Goal: Navigation & Orientation: Locate item on page

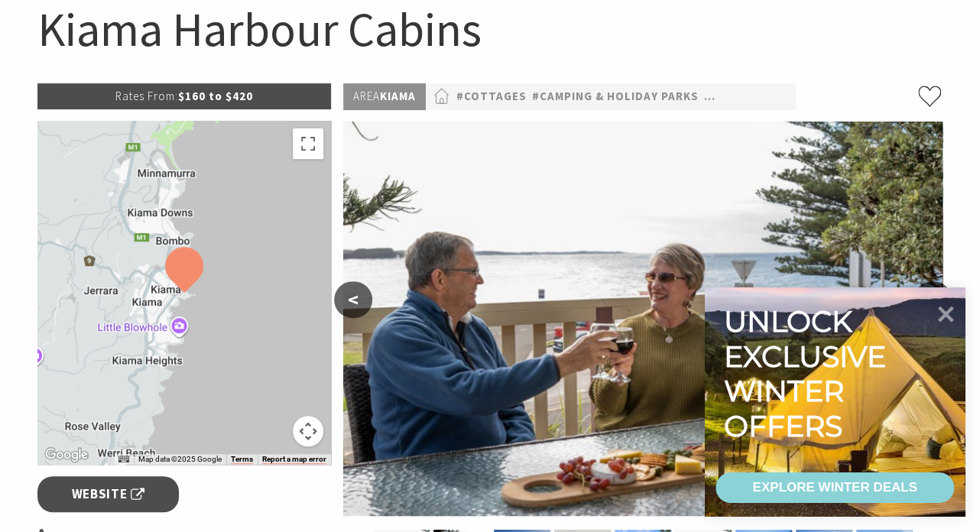
scroll to position [161, 0]
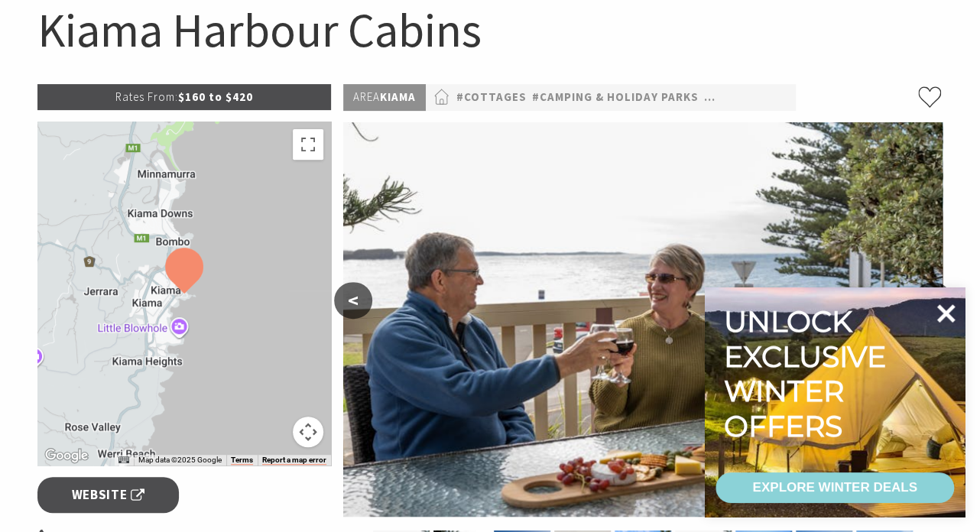
click at [946, 304] on icon at bounding box center [945, 313] width 37 height 37
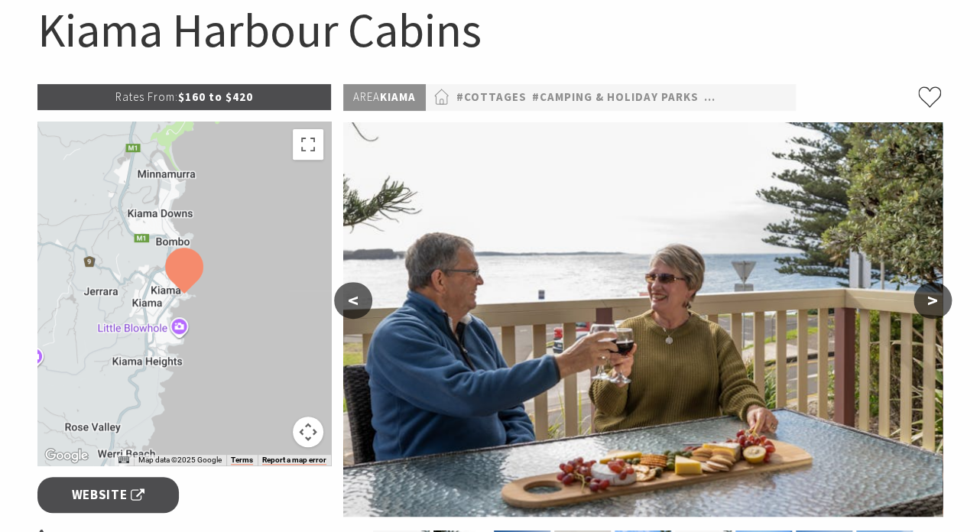
click at [931, 297] on button ">" at bounding box center [933, 300] width 38 height 37
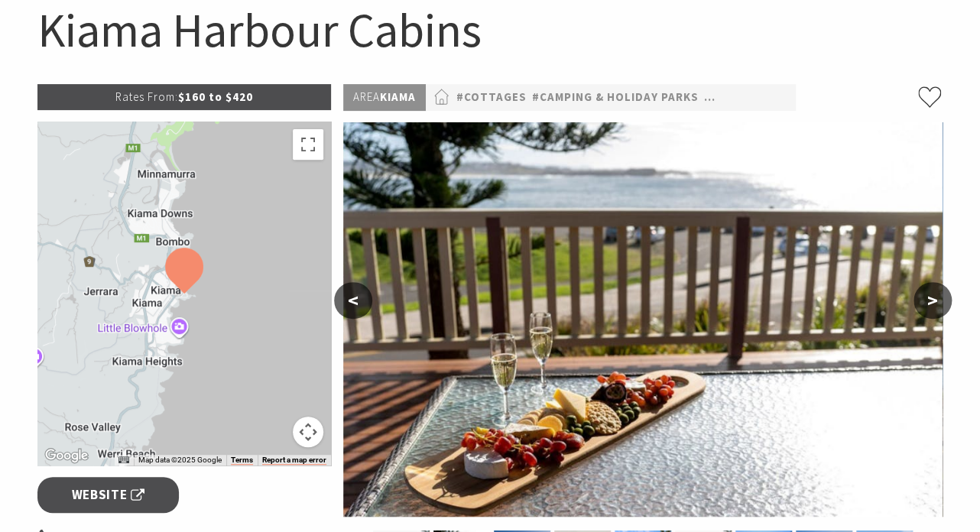
click at [931, 297] on button ">" at bounding box center [933, 300] width 38 height 37
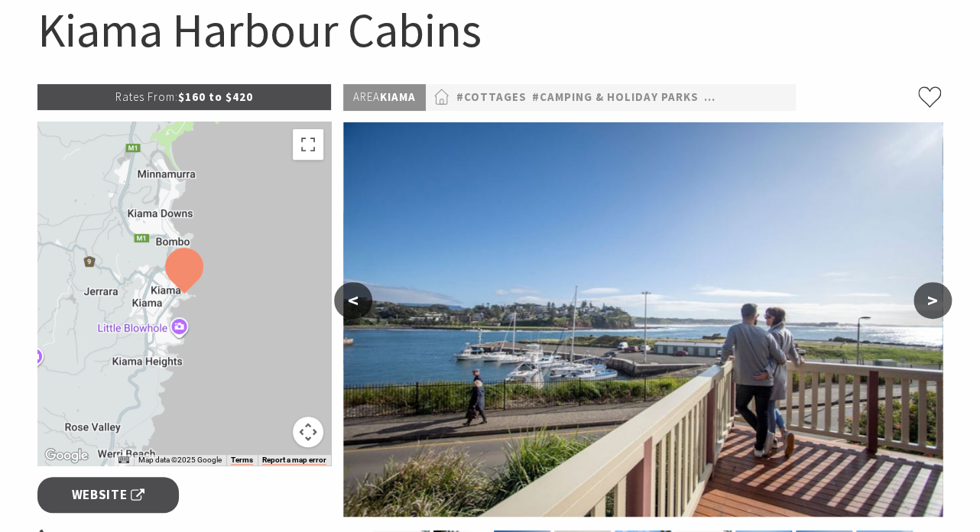
click at [931, 297] on button ">" at bounding box center [933, 300] width 38 height 37
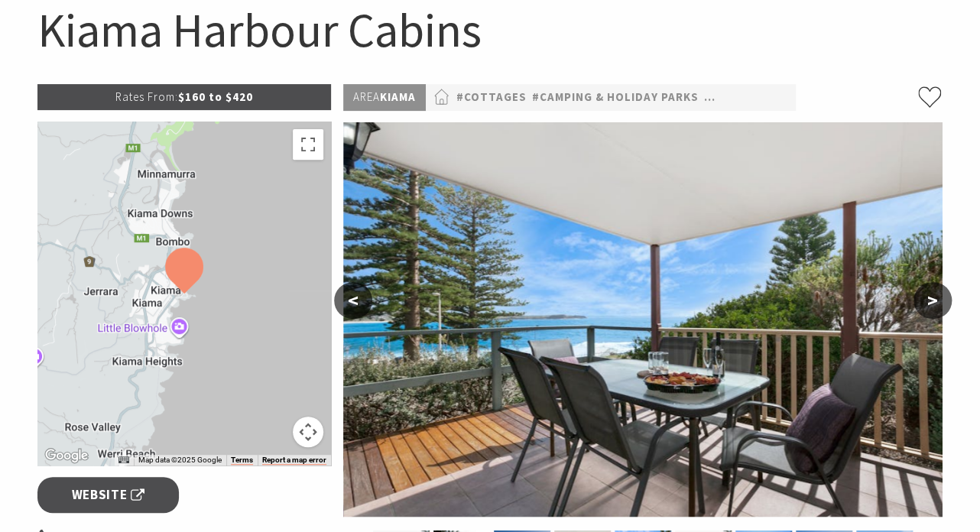
click at [931, 297] on button ">" at bounding box center [933, 300] width 38 height 37
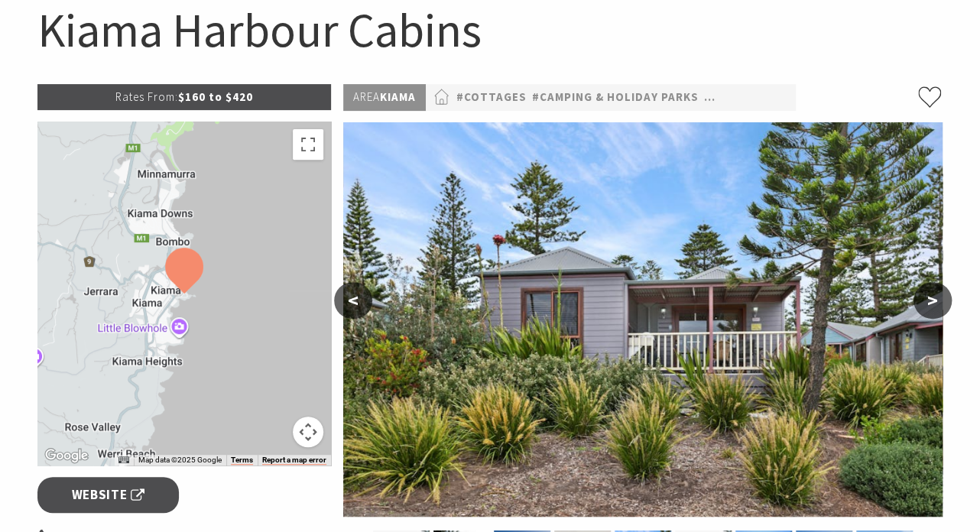
click at [931, 297] on button ">" at bounding box center [933, 300] width 38 height 37
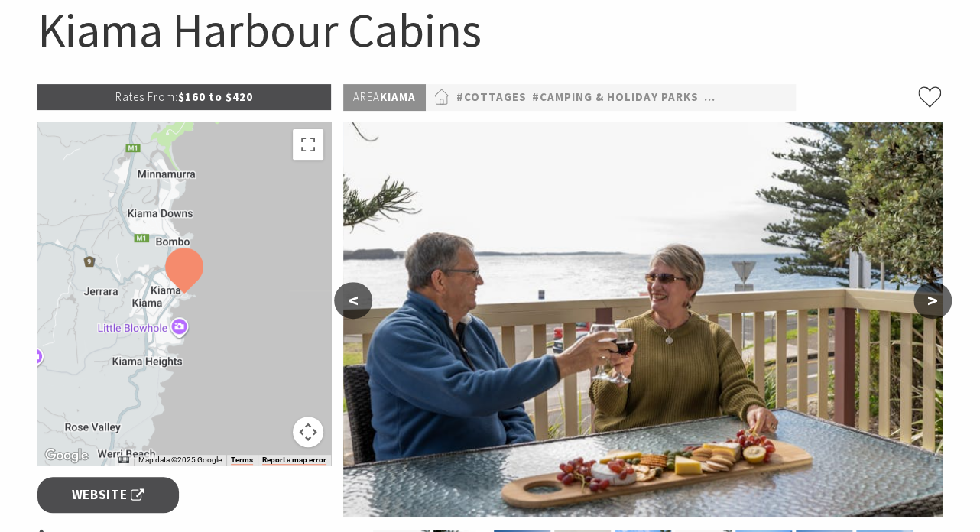
click at [931, 297] on button ">" at bounding box center [933, 300] width 38 height 37
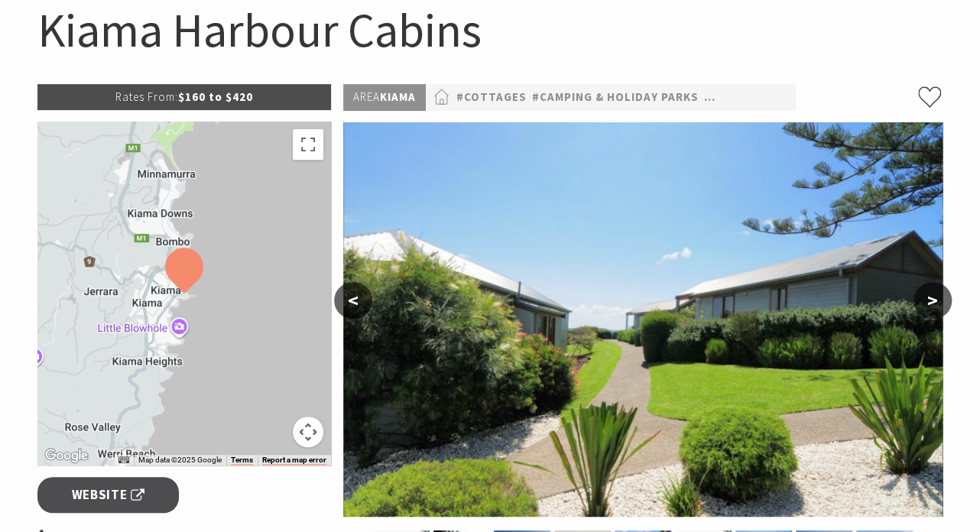
click at [931, 297] on button ">" at bounding box center [933, 300] width 38 height 37
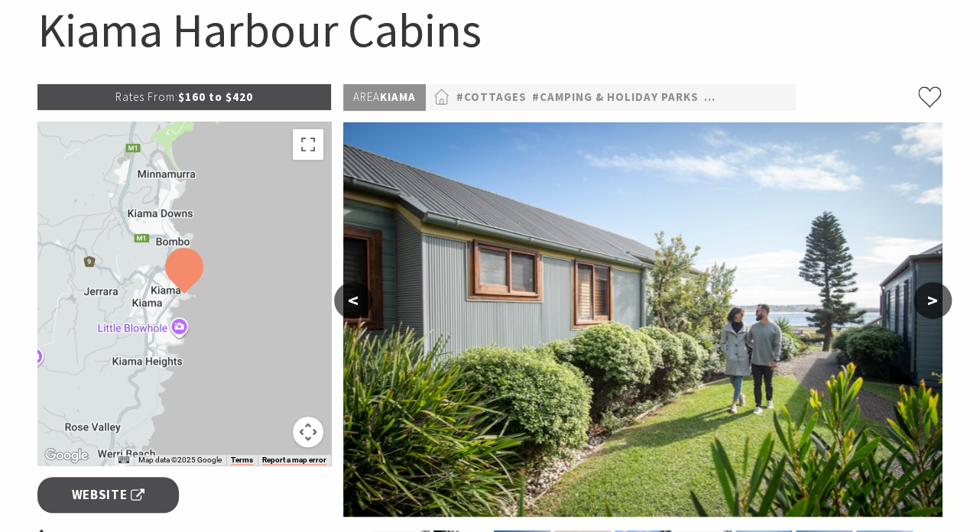
click at [931, 297] on button ">" at bounding box center [933, 300] width 38 height 37
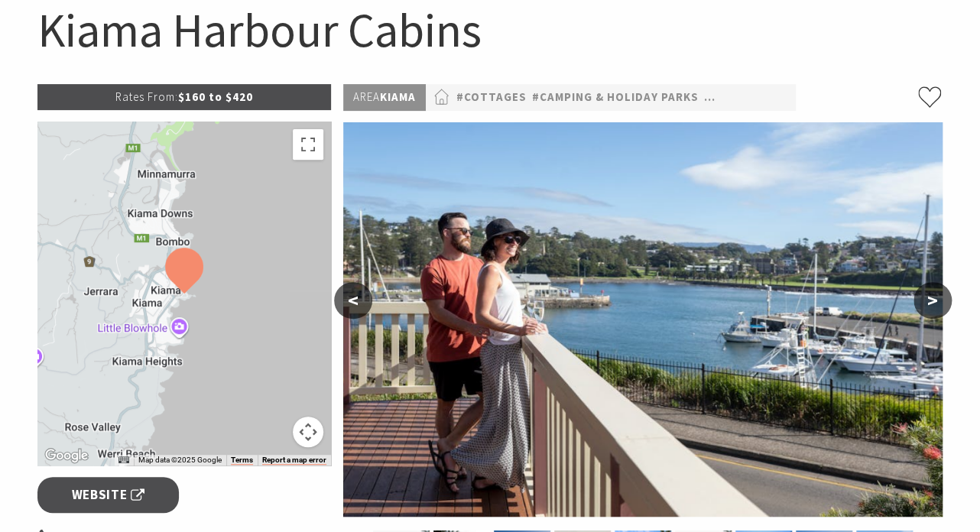
click at [931, 297] on button ">" at bounding box center [933, 300] width 38 height 37
